Goal: Transaction & Acquisition: Purchase product/service

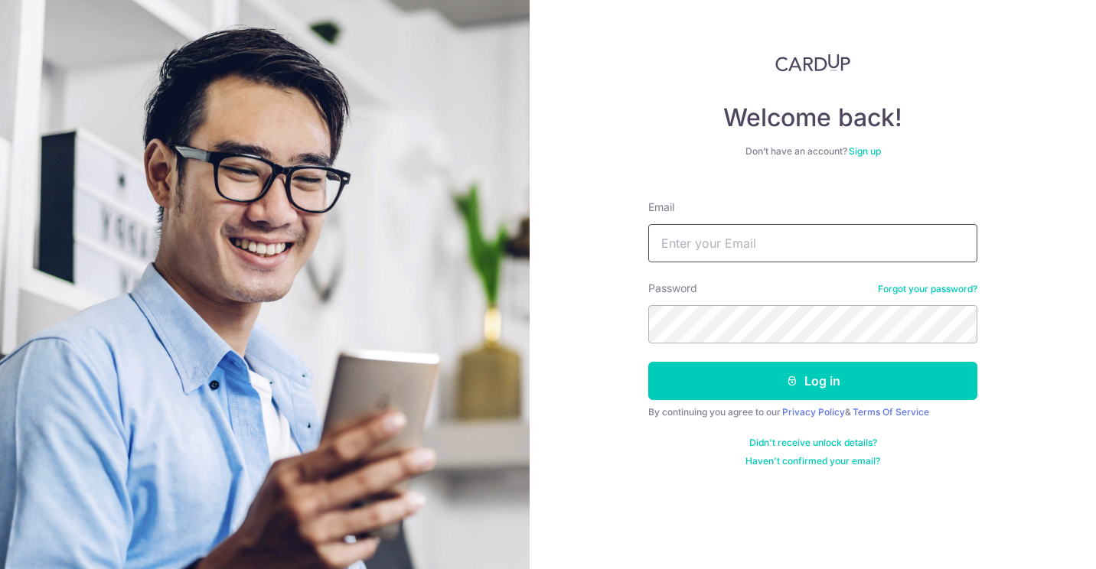
click at [715, 231] on input "Email" at bounding box center [812, 243] width 329 height 38
type input "whitehouse85@hotmail.com"
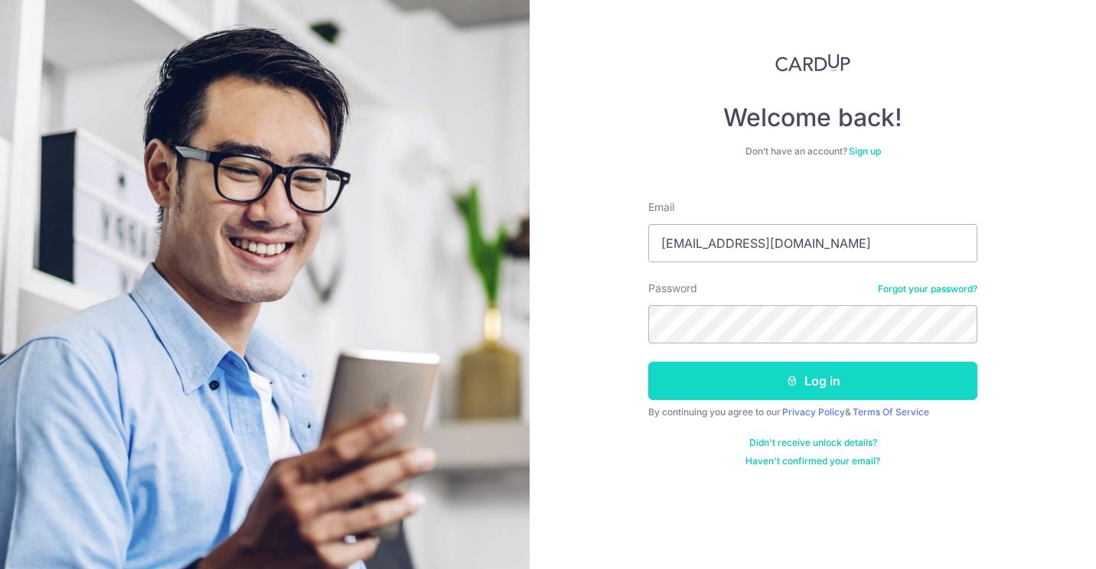
click at [706, 383] on button "Log in" at bounding box center [812, 381] width 329 height 38
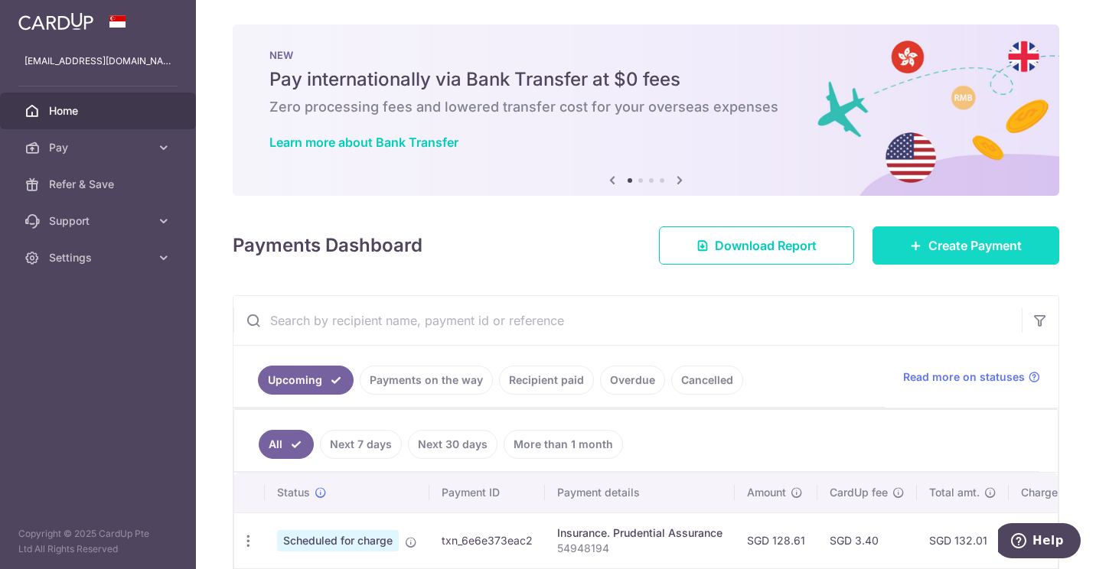
click at [879, 250] on link "Create Payment" at bounding box center [965, 245] width 187 height 38
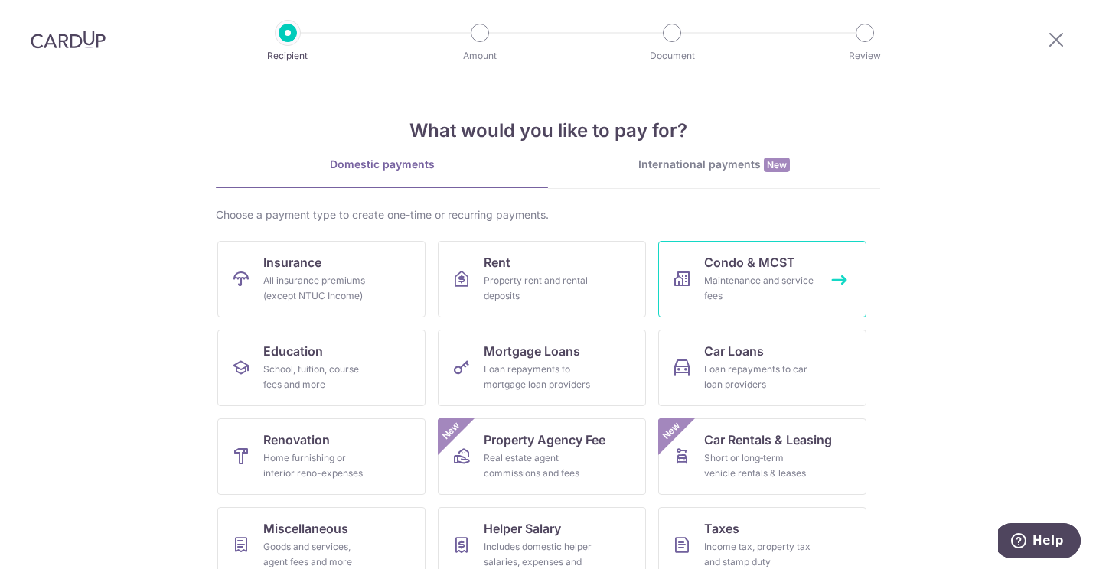
click at [708, 268] on span "Condo & MCST" at bounding box center [749, 262] width 91 height 18
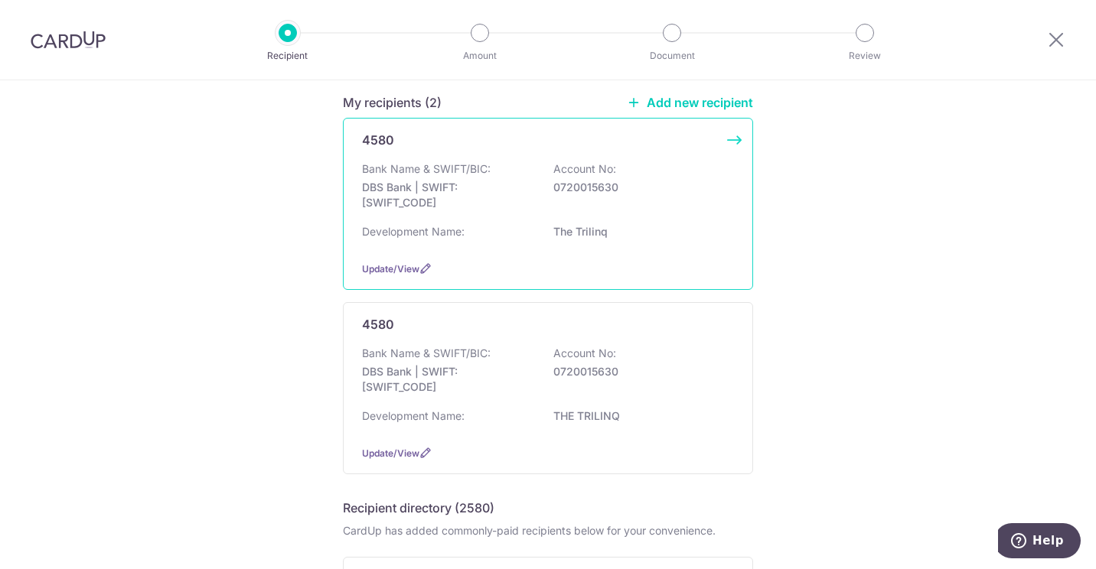
scroll to position [153, 0]
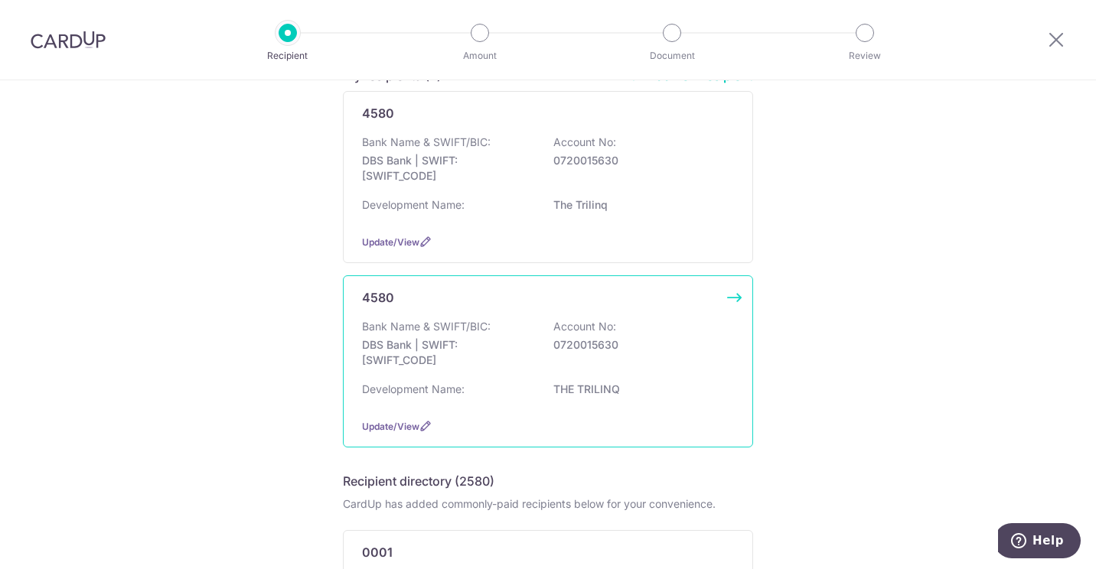
click at [526, 298] on div "4580" at bounding box center [539, 297] width 354 height 18
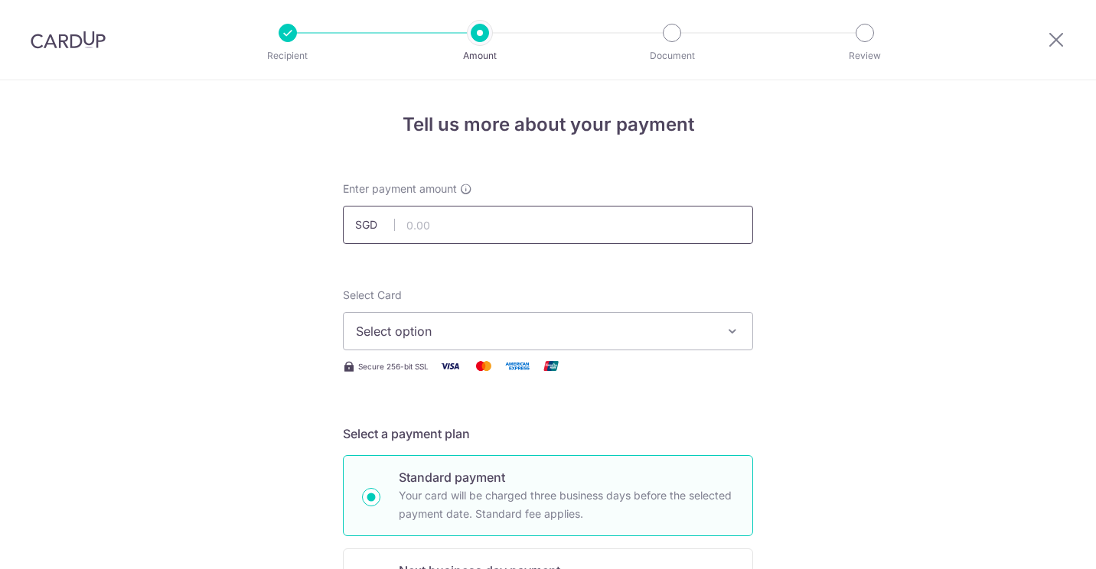
click at [434, 226] on input "text" at bounding box center [548, 225] width 410 height 38
type input "1,039.86"
type input "28-21-06"
type input "ocbc195"
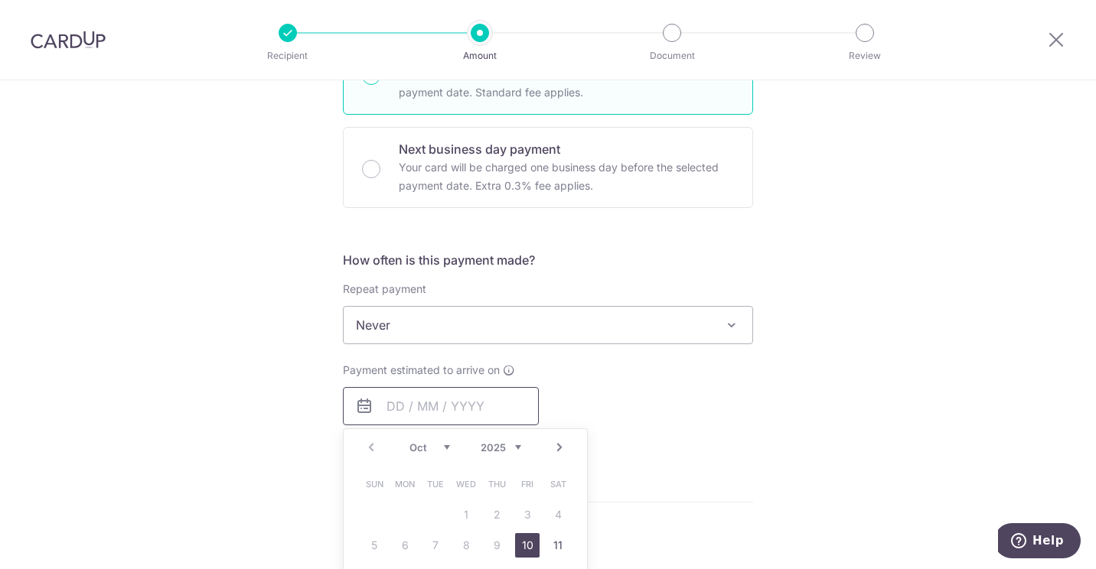
type input "1,039.86"
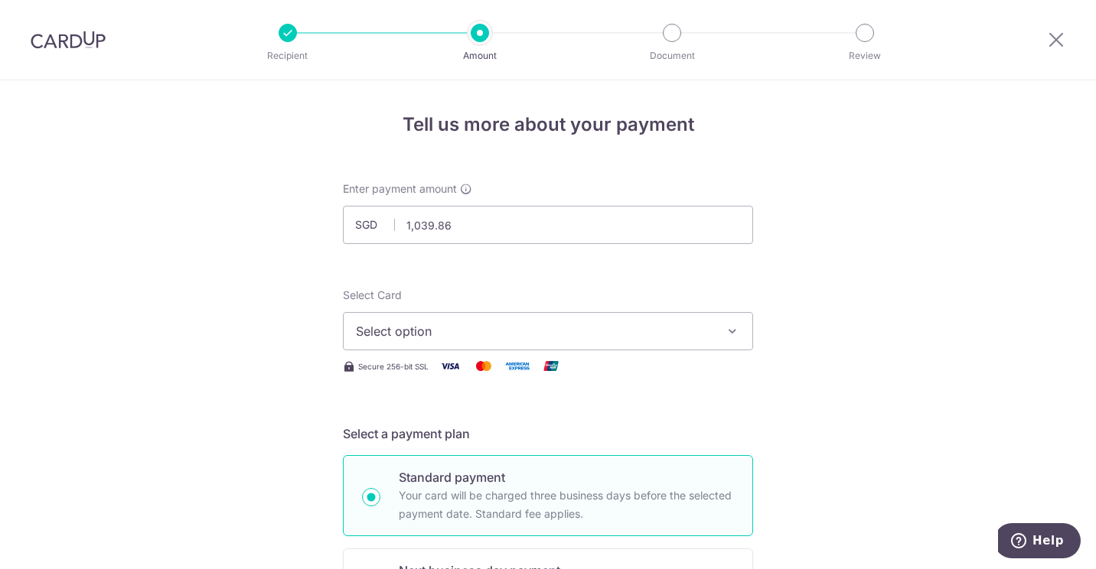
click at [444, 328] on span "Select option" at bounding box center [534, 331] width 357 height 18
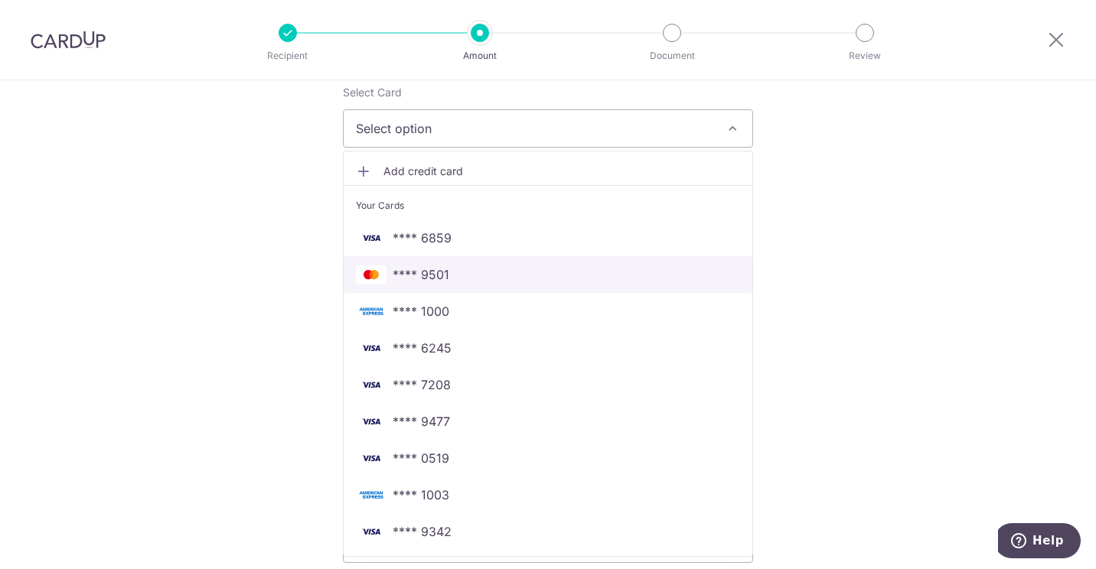
scroll to position [306, 0]
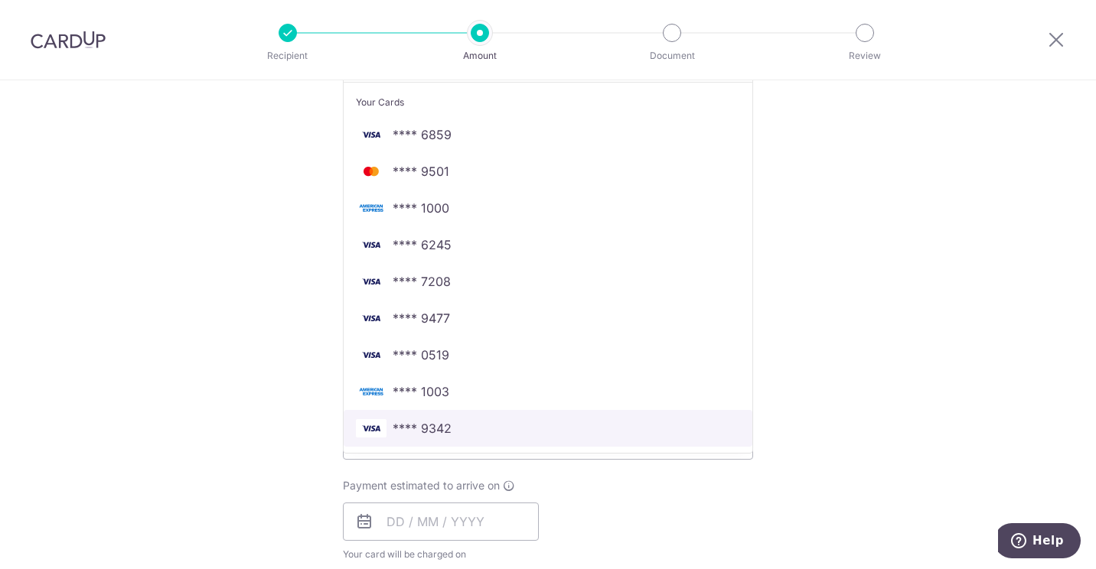
click at [443, 427] on span "**** 9342" at bounding box center [422, 428] width 59 height 18
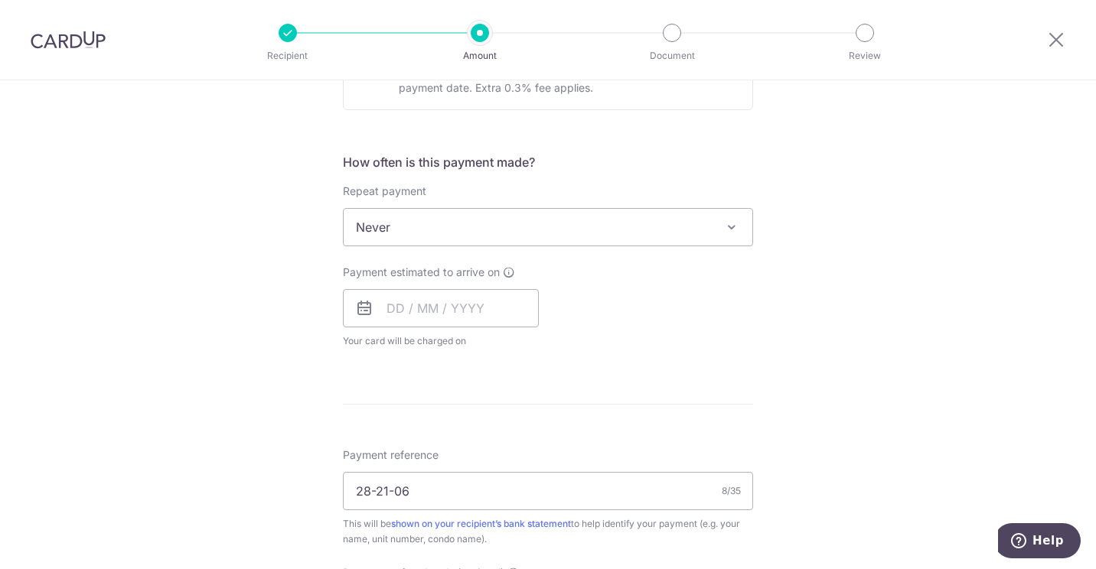
scroll to position [536, 0]
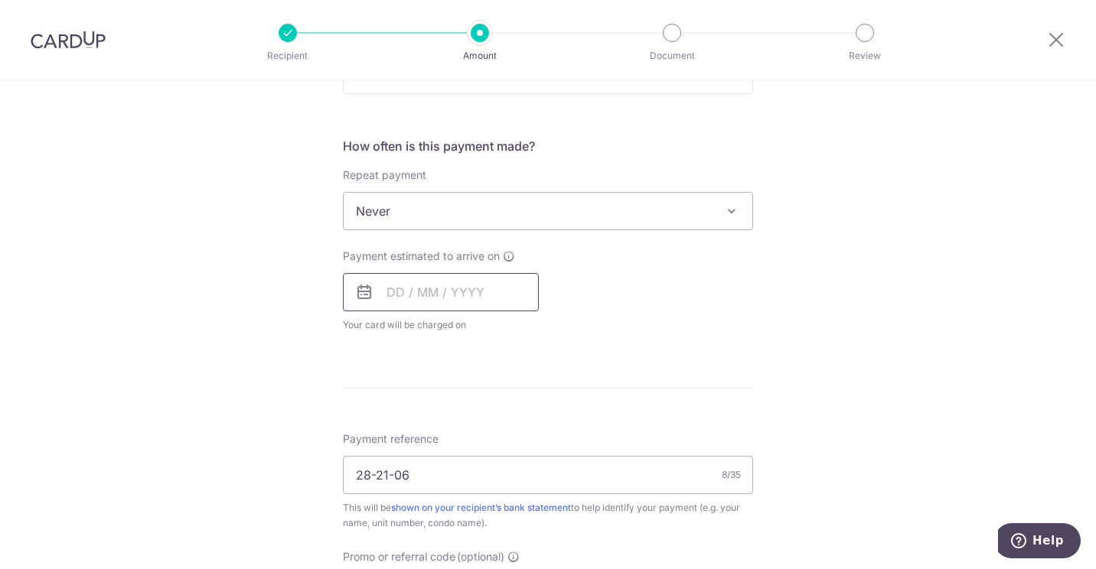
click at [393, 296] on input "text" at bounding box center [441, 292] width 196 height 38
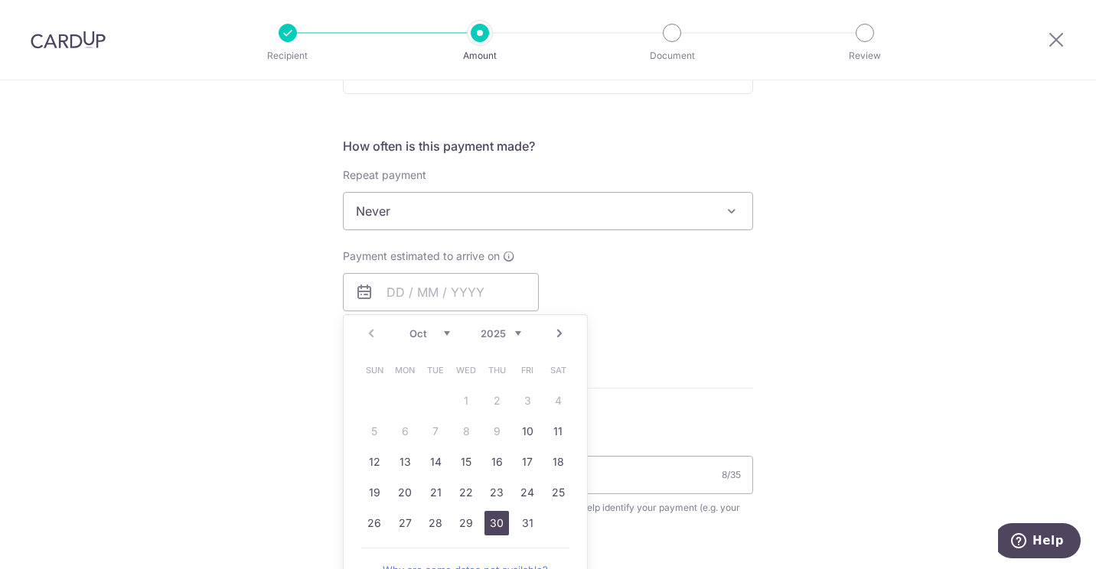
click at [489, 525] on link "30" at bounding box center [496, 523] width 24 height 24
type input "30/10/2025"
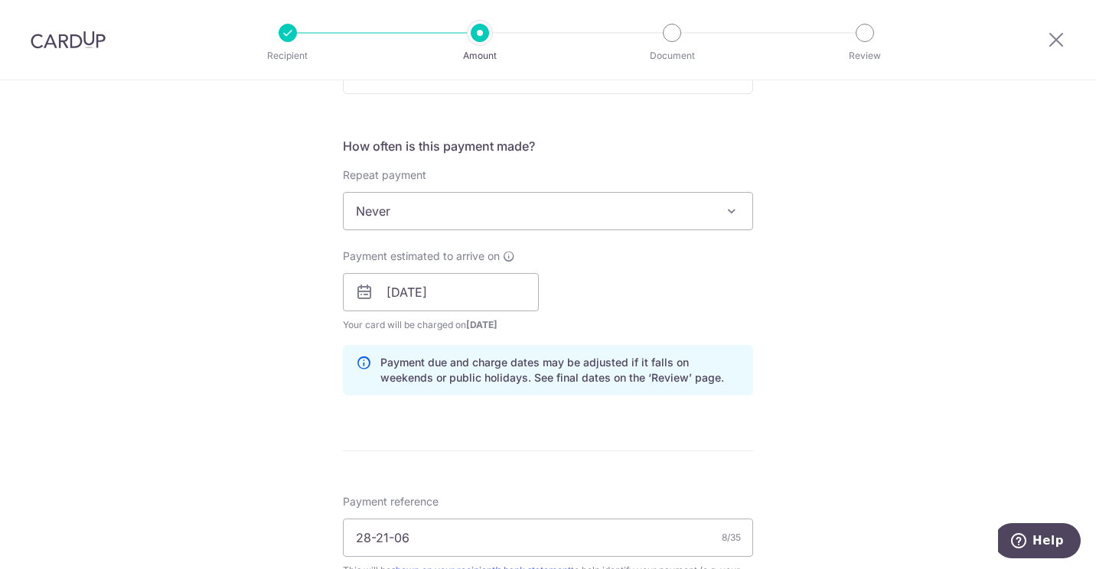
click at [636, 432] on form "Enter payment amount SGD 1,039.86 1039.86 Select Card **** 9342 Add credit card…" at bounding box center [548, 317] width 410 height 1343
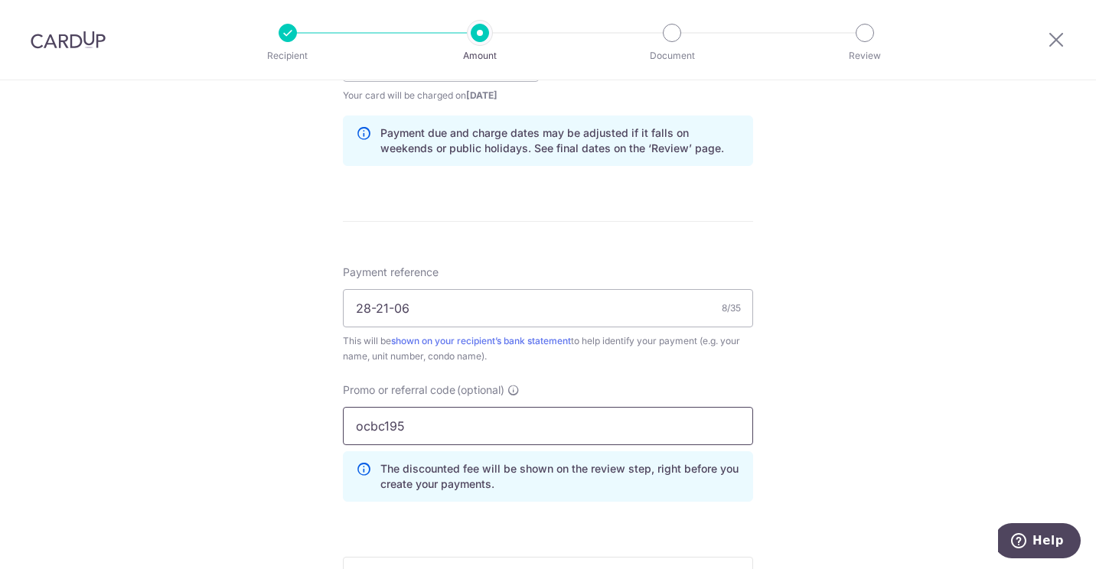
scroll to position [995, 0]
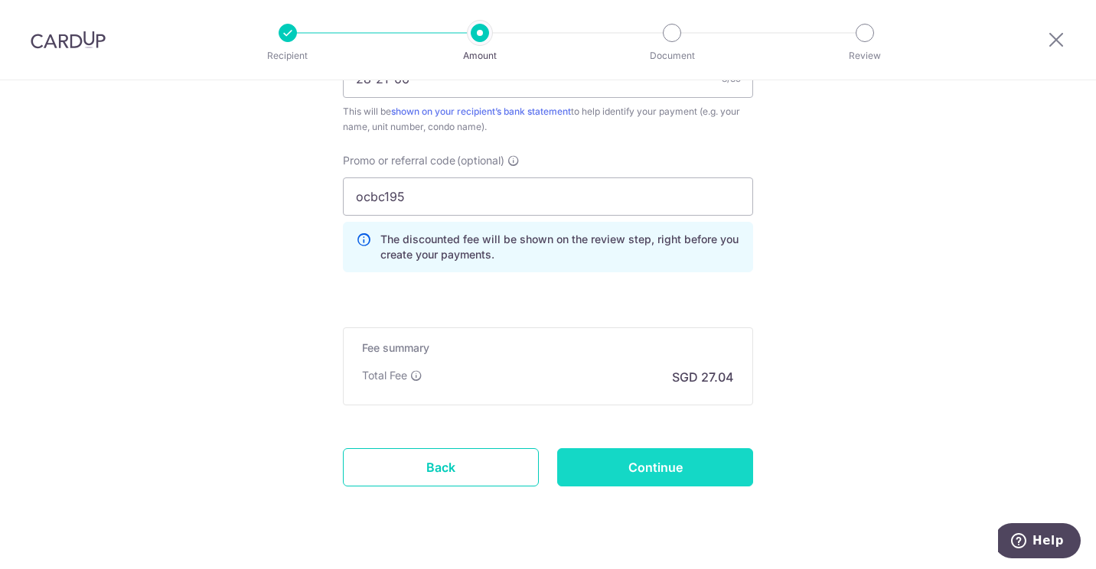
click at [641, 475] on input "Continue" at bounding box center [655, 467] width 196 height 38
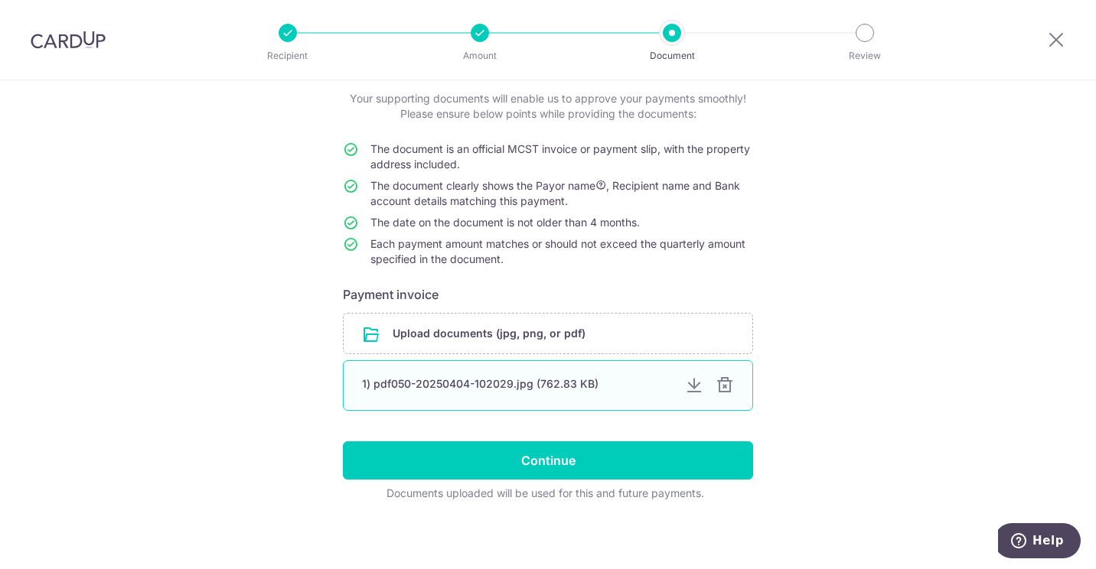
scroll to position [94, 0]
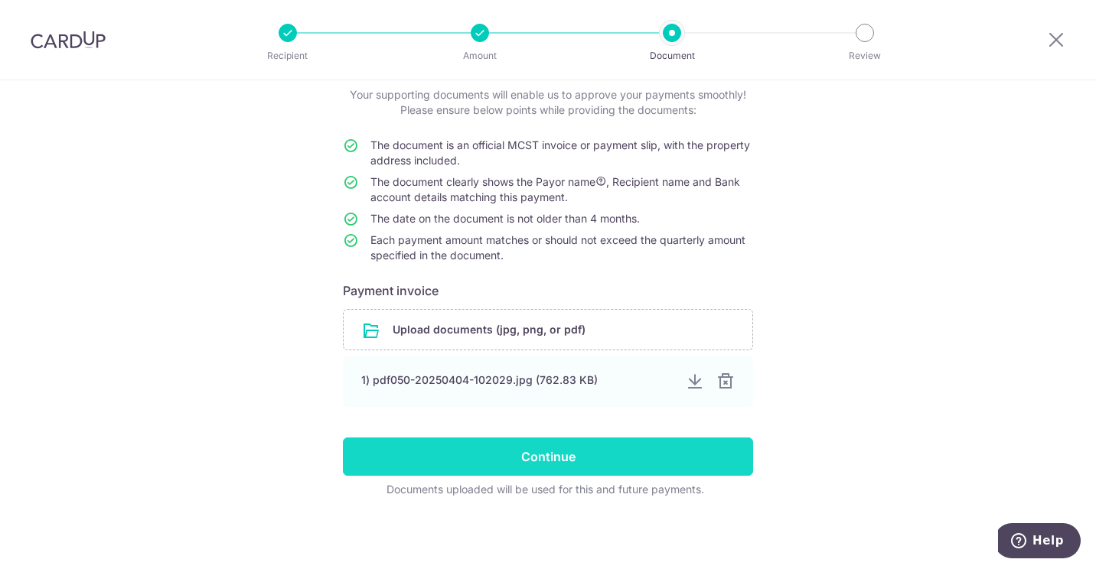
click at [602, 448] on input "Continue" at bounding box center [548, 457] width 410 height 38
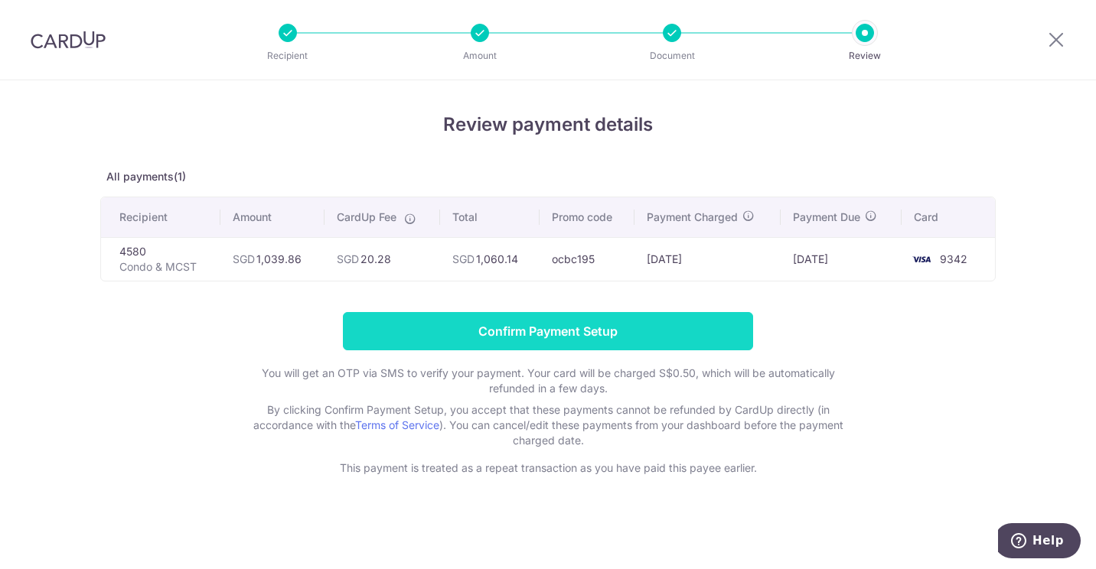
click at [564, 321] on input "Confirm Payment Setup" at bounding box center [548, 331] width 410 height 38
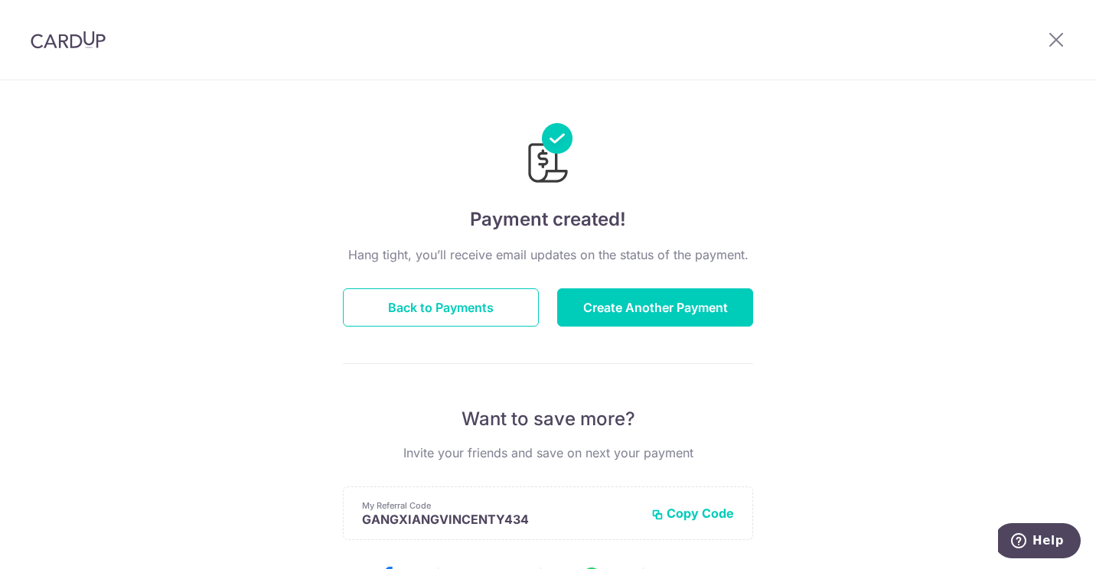
click at [505, 327] on div "Hang tight, you’ll receive email updates on the status of the payment. Back to …" at bounding box center [548, 536] width 410 height 580
click at [503, 314] on button "Back to Payments" at bounding box center [441, 307] width 196 height 38
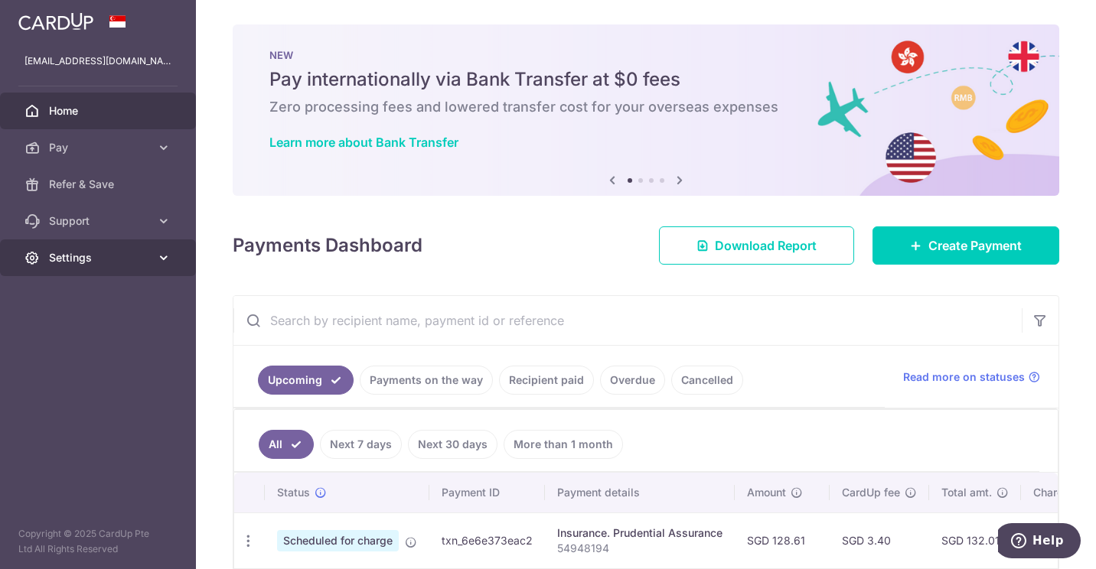
click at [51, 263] on span "Settings" at bounding box center [99, 257] width 101 height 15
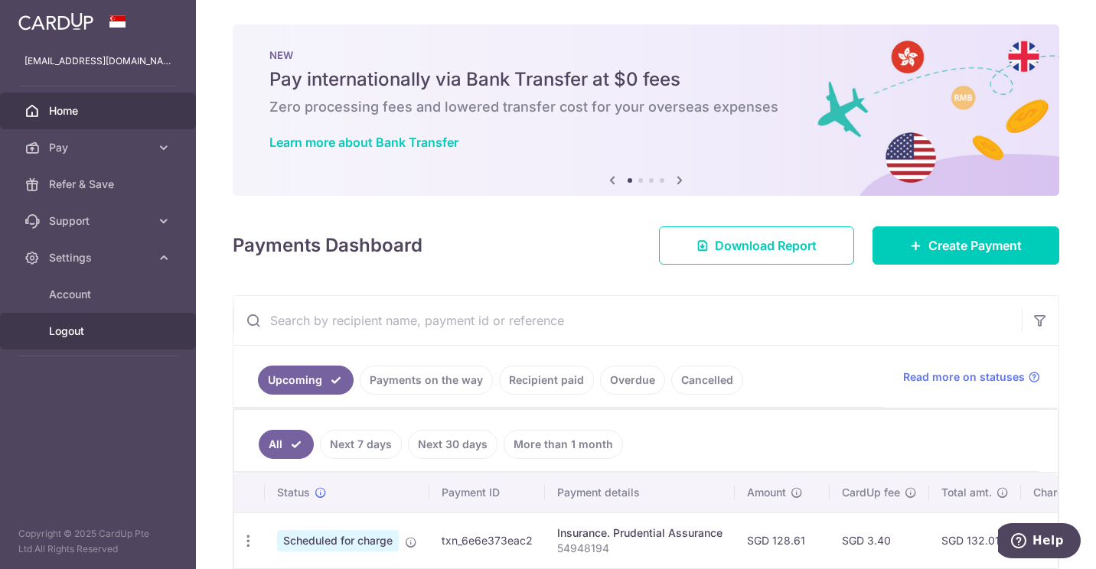
click at [97, 336] on span "Logout" at bounding box center [99, 331] width 101 height 15
